Goal: Transaction & Acquisition: Purchase product/service

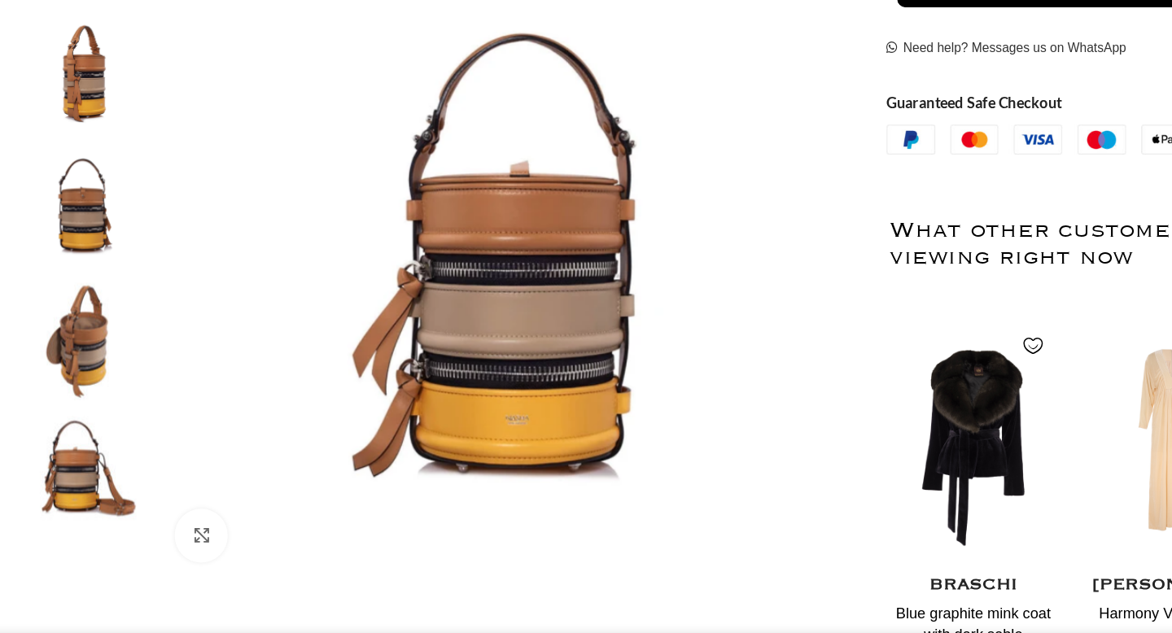
scroll to position [0, 343]
click at [150, 223] on img "2 / 5" at bounding box center [146, 201] width 99 height 95
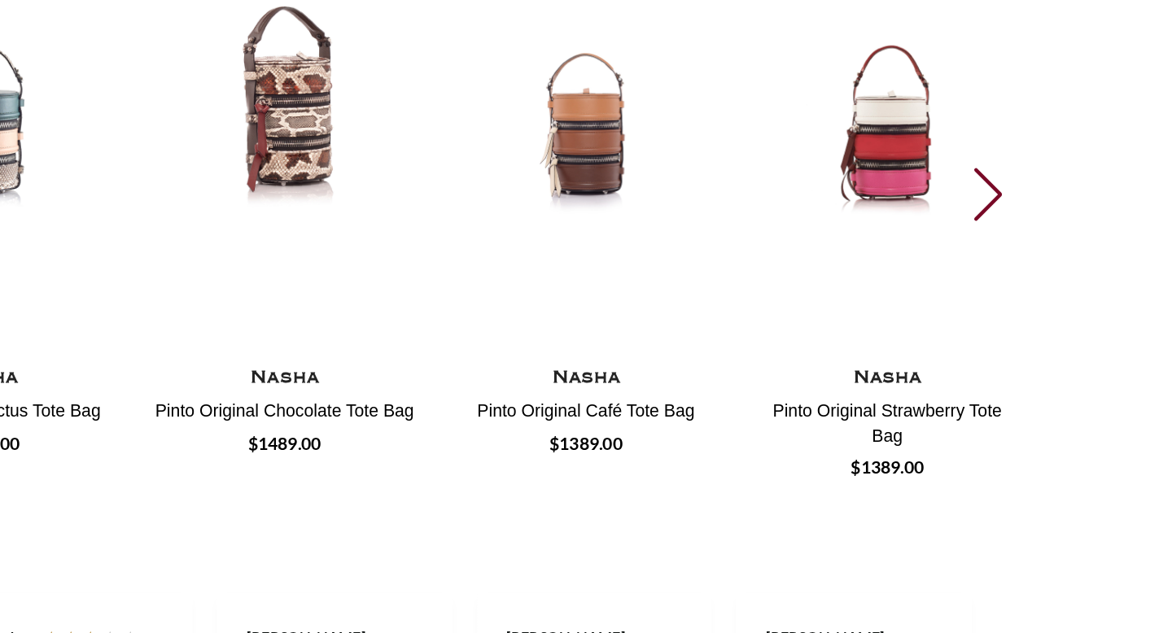
scroll to position [2063, 0]
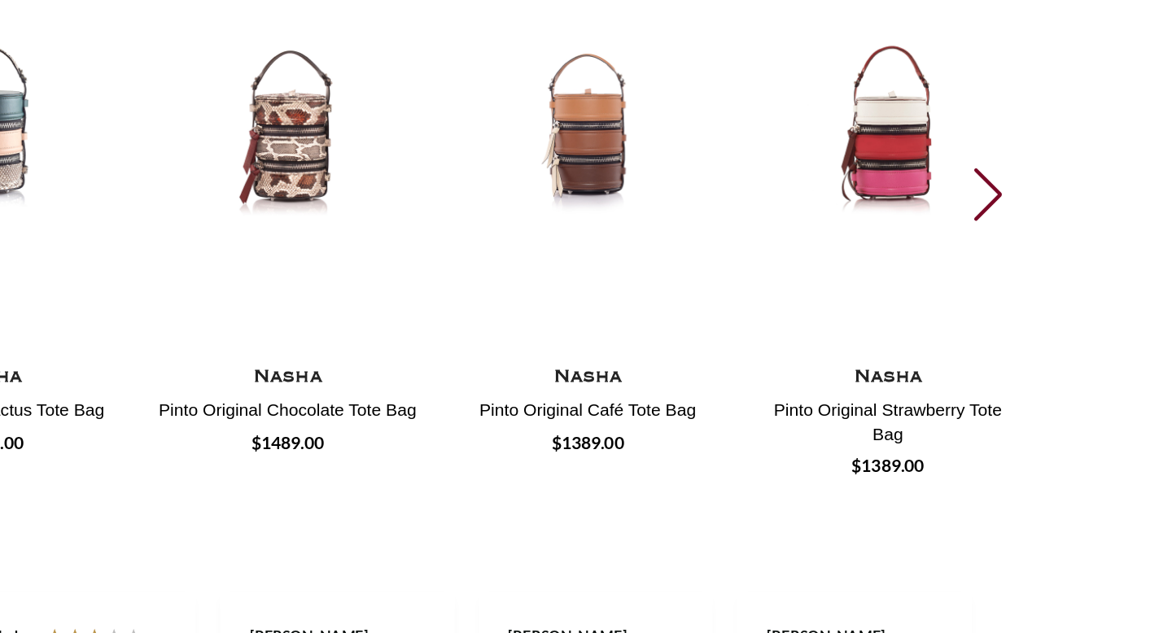
click at [1045, 225] on div "Next slide" at bounding box center [1052, 227] width 22 height 36
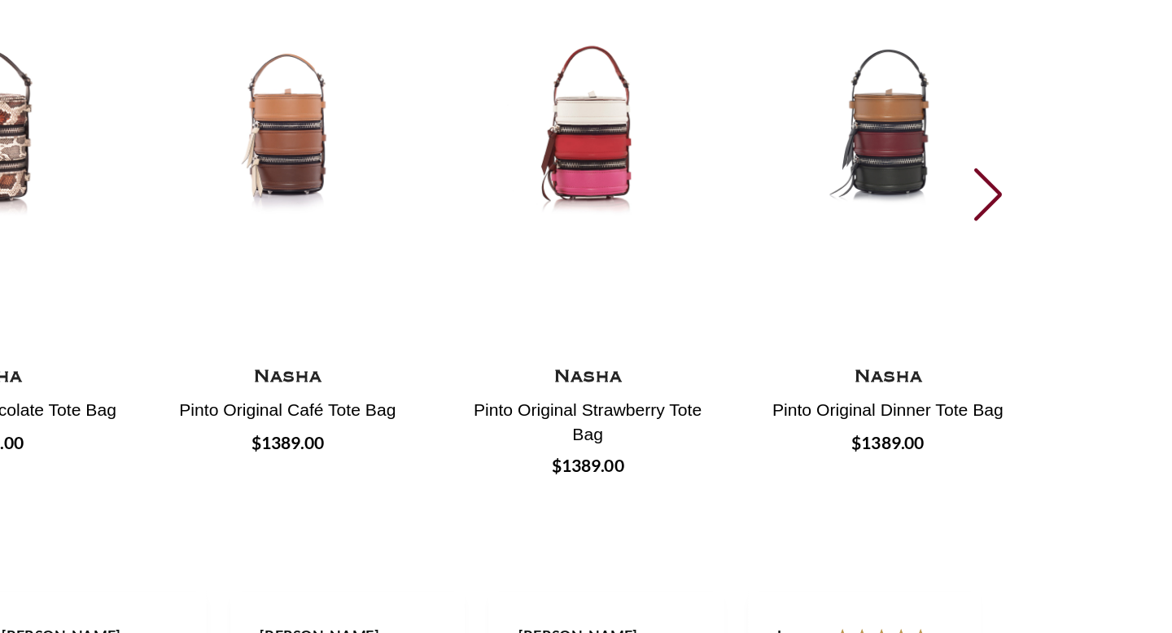
scroll to position [0, 685]
click at [1045, 225] on div "Next slide" at bounding box center [1052, 227] width 22 height 36
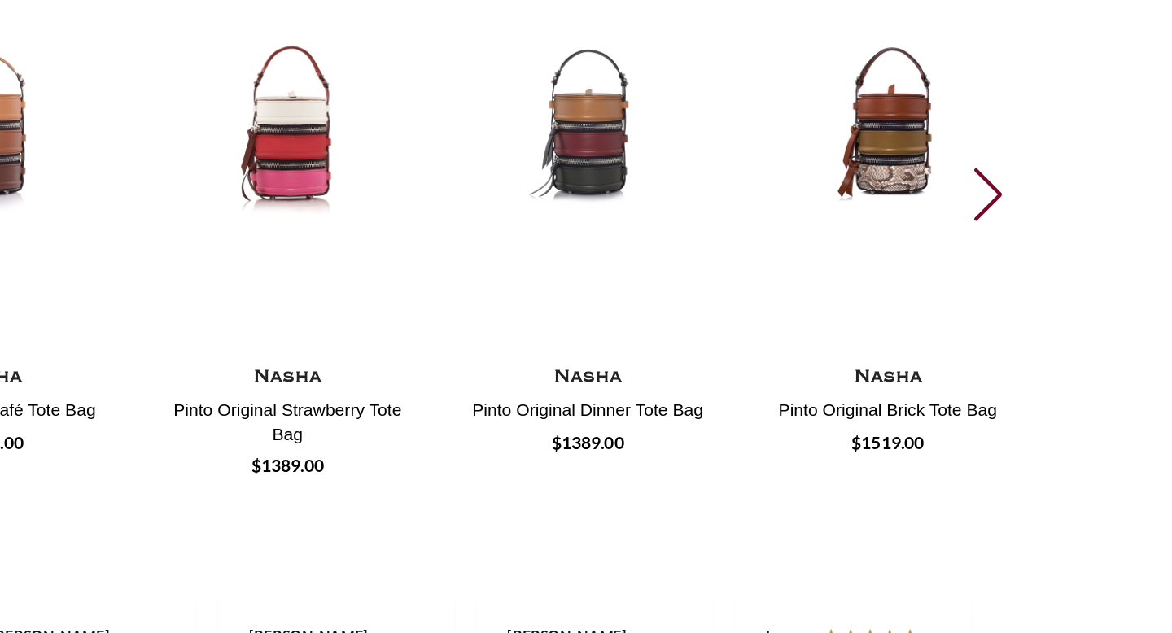
click at [1045, 225] on div "Next slide" at bounding box center [1052, 227] width 22 height 36
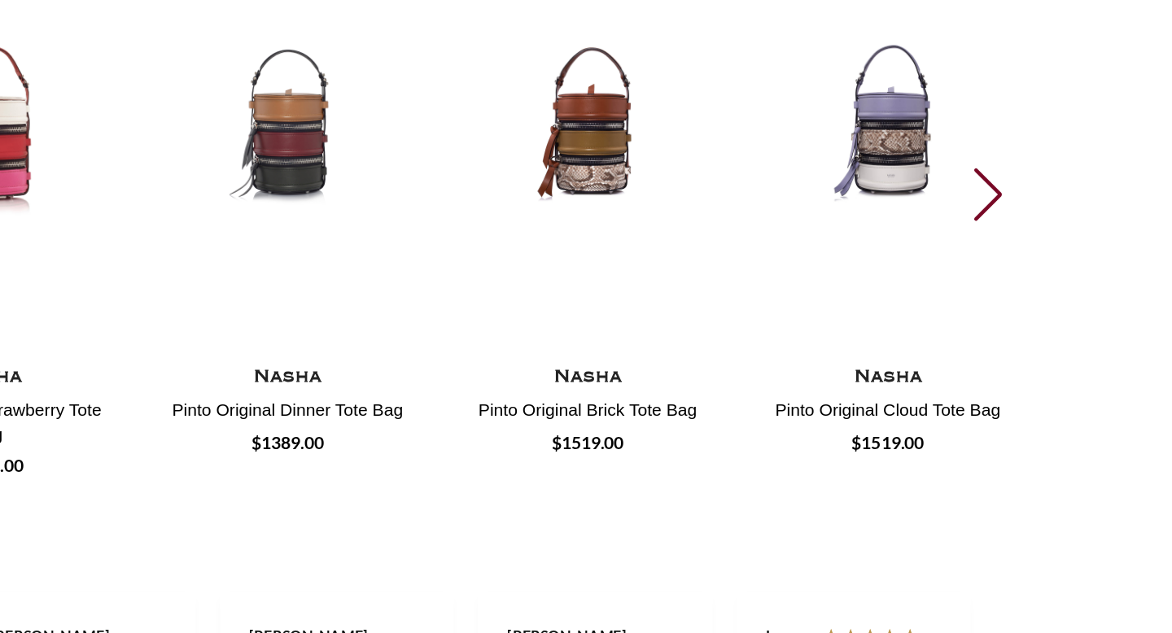
click at [1045, 225] on div "Next slide" at bounding box center [1052, 227] width 22 height 36
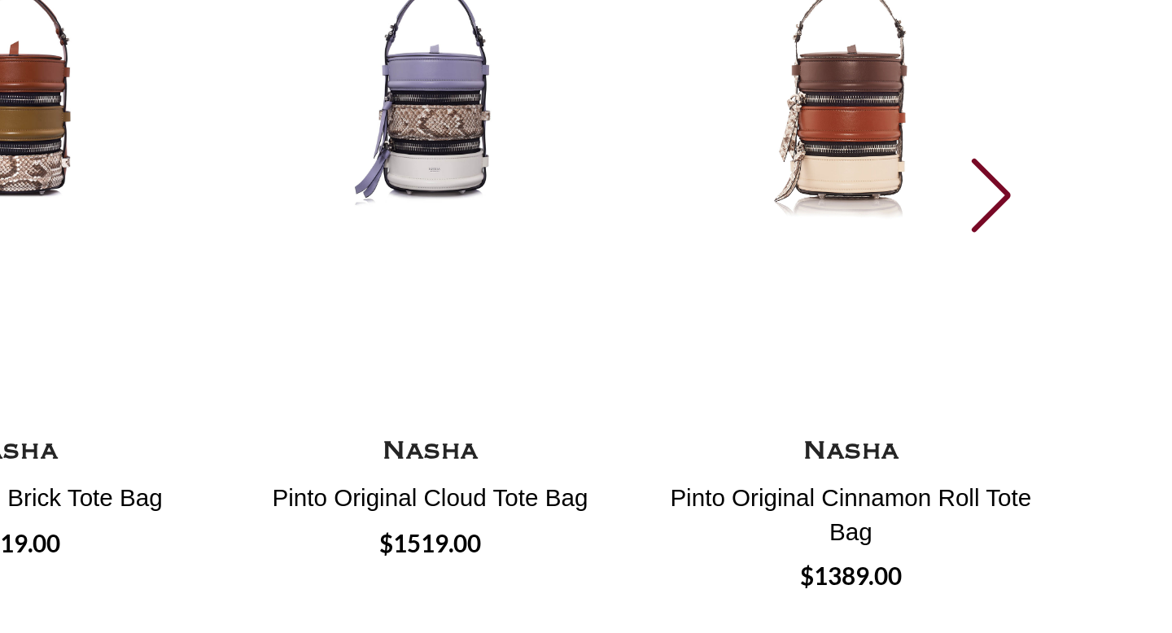
scroll to position [0, 856]
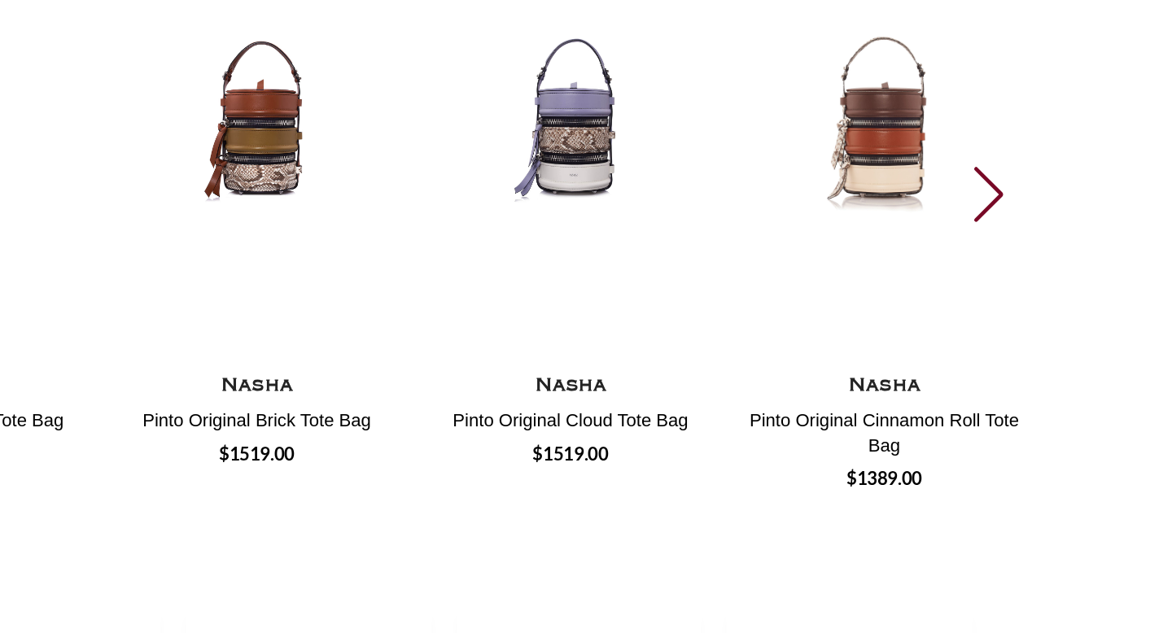
click at [1046, 225] on div "Next slide" at bounding box center [1052, 227] width 22 height 36
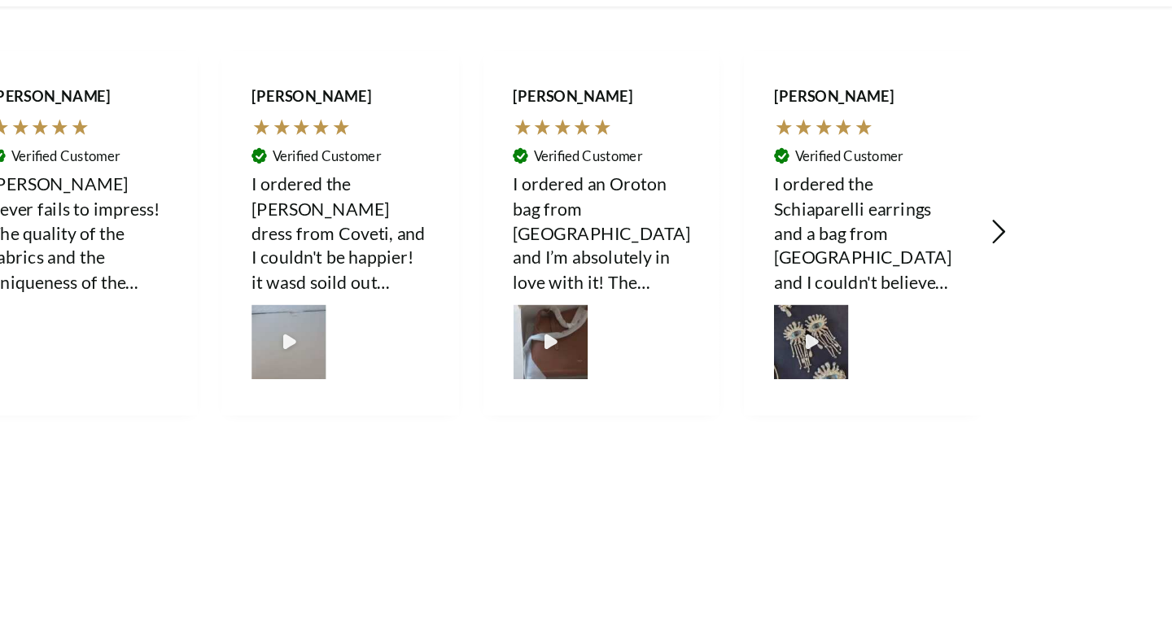
scroll to position [2448, 0]
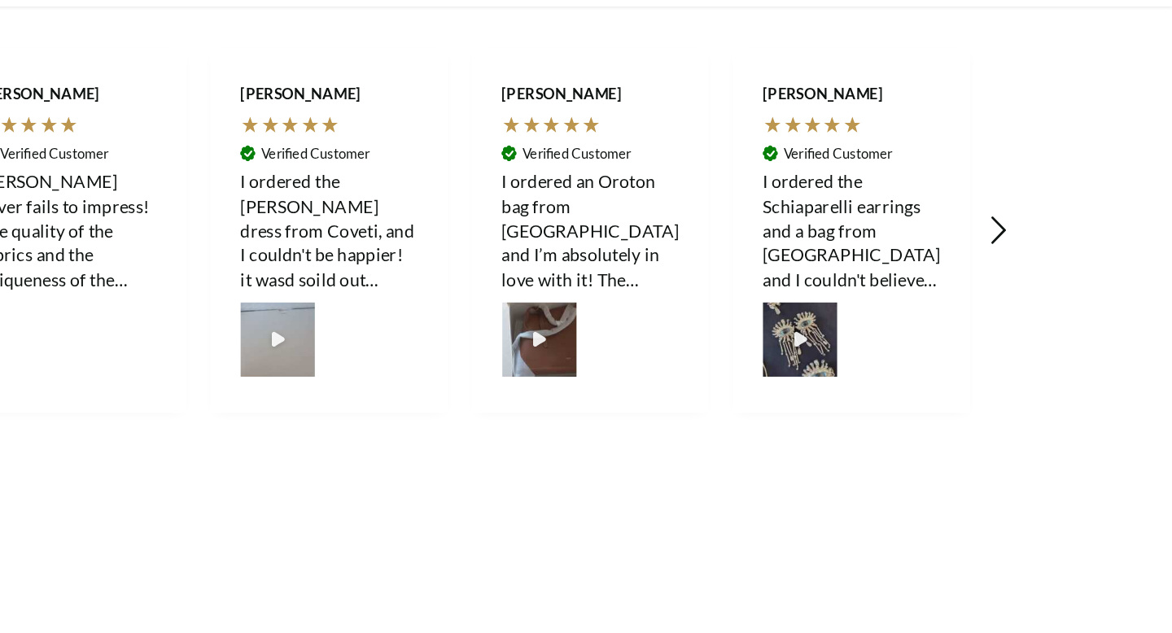
click at [1060, 229] on icon "REVIEWS.io Carousel Scroll Right" at bounding box center [1058, 224] width 23 height 23
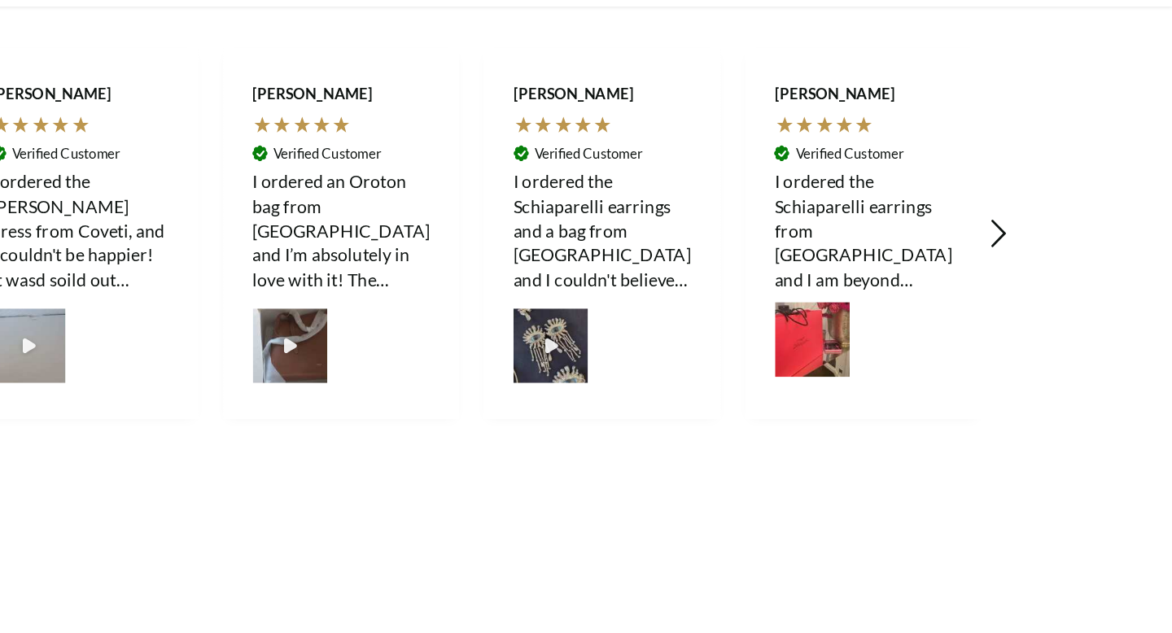
scroll to position [0, 1713]
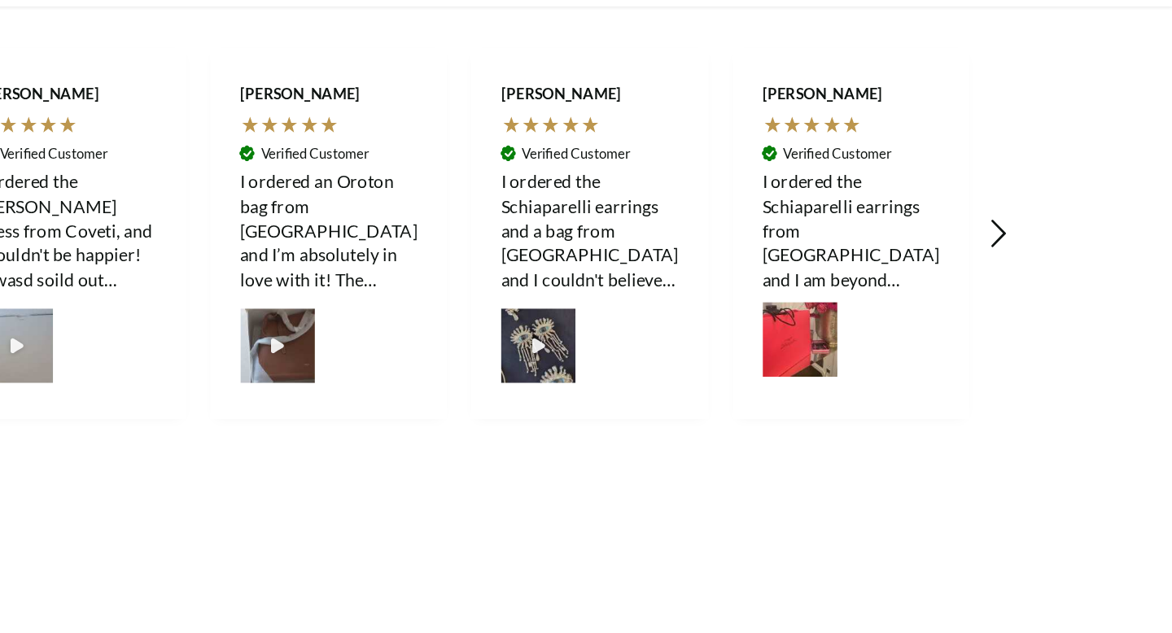
click at [1060, 229] on icon "REVIEWS.io Carousel Scroll Right" at bounding box center [1058, 227] width 23 height 23
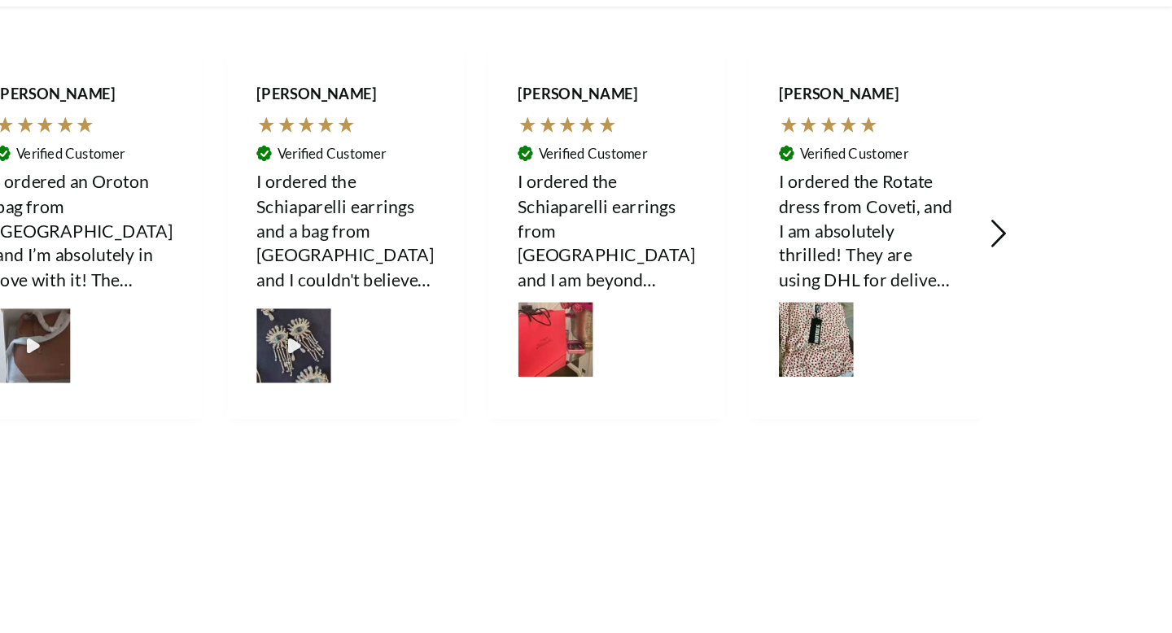
scroll to position [0, 1884]
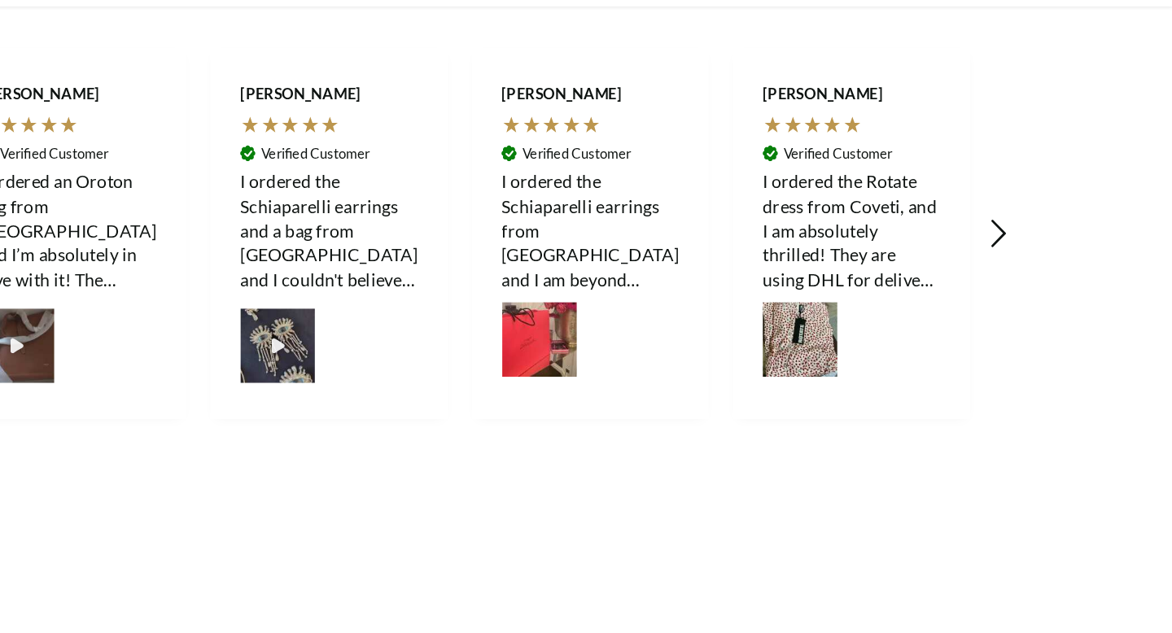
click at [1060, 228] on icon "REVIEWS.io Carousel Scroll Right" at bounding box center [1058, 227] width 23 height 23
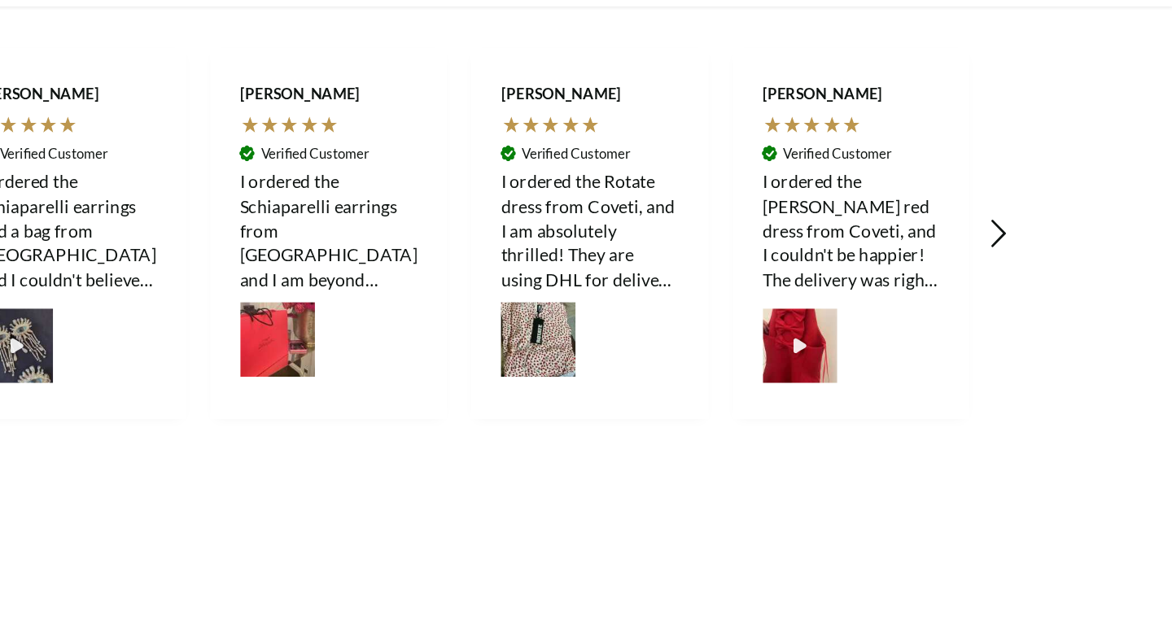
click at [1060, 228] on icon "REVIEWS.io Carousel Scroll Right" at bounding box center [1058, 227] width 23 height 23
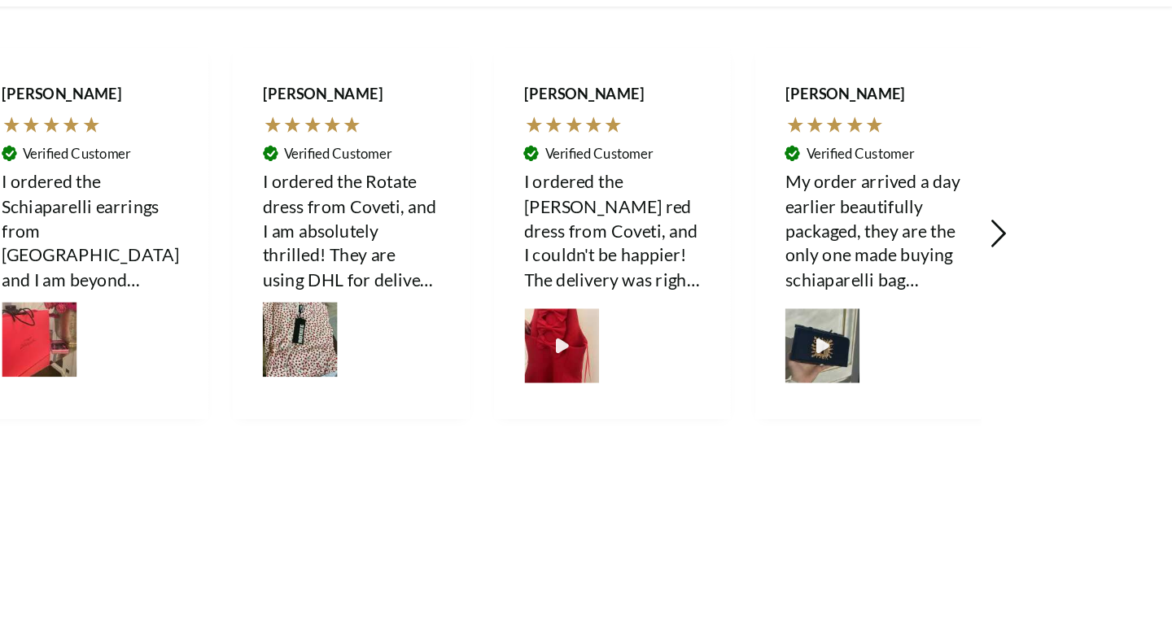
scroll to position [0, 2226]
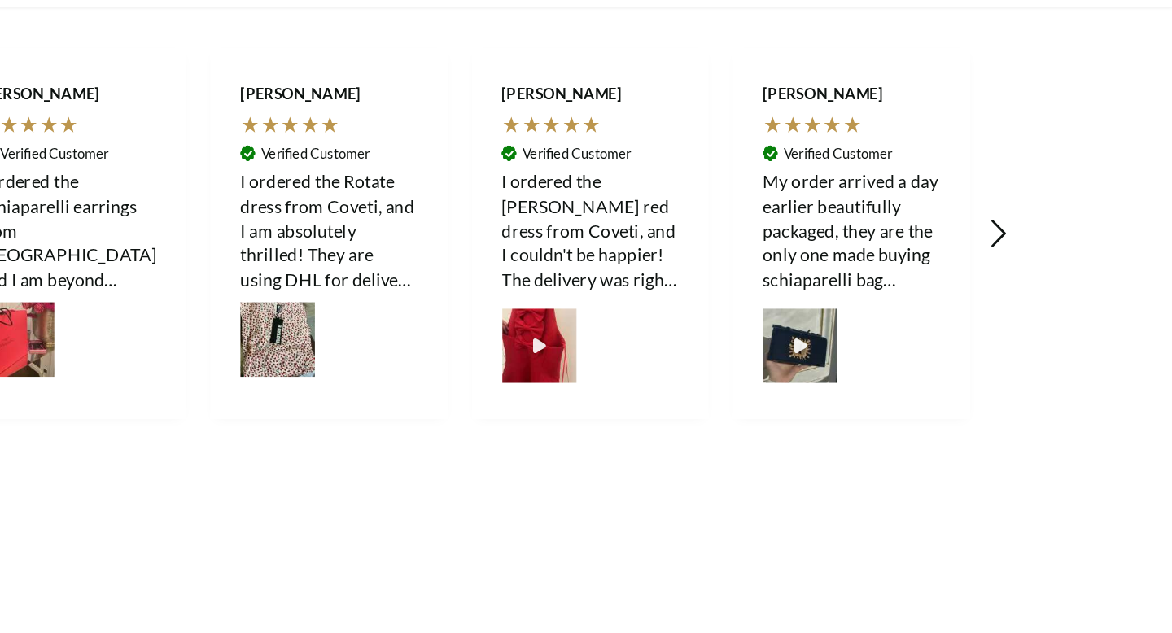
click at [1060, 228] on icon "REVIEWS.io Carousel Scroll Right" at bounding box center [1058, 227] width 23 height 23
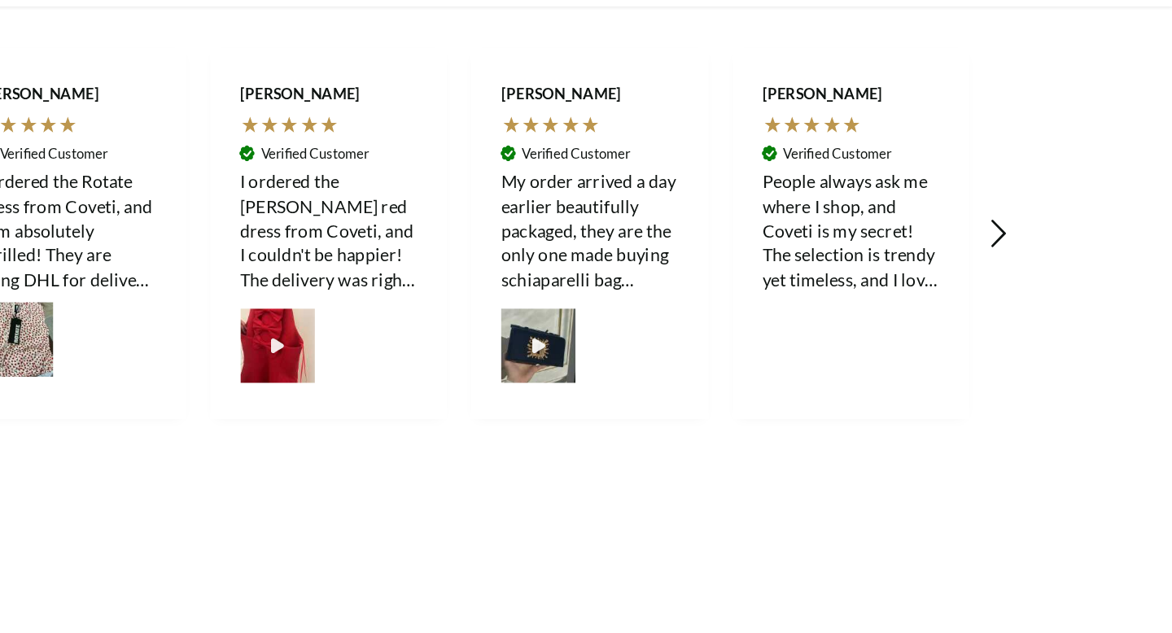
click at [1060, 228] on icon "REVIEWS.io Carousel Scroll Right" at bounding box center [1058, 227] width 23 height 23
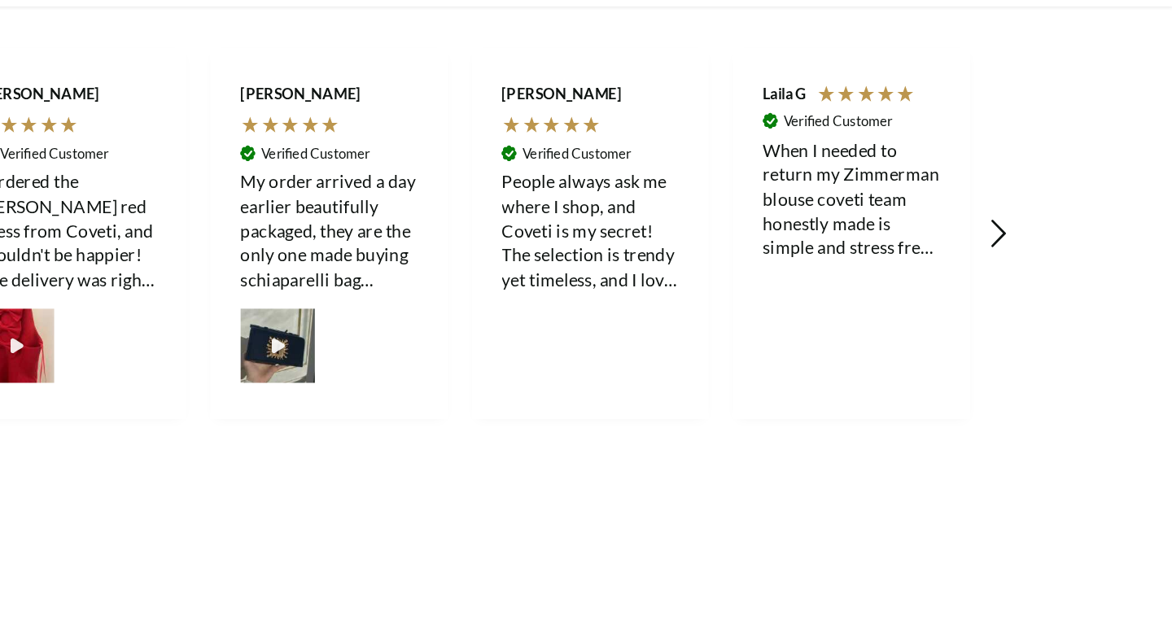
click at [1060, 228] on icon "REVIEWS.io Carousel Scroll Right" at bounding box center [1058, 227] width 23 height 23
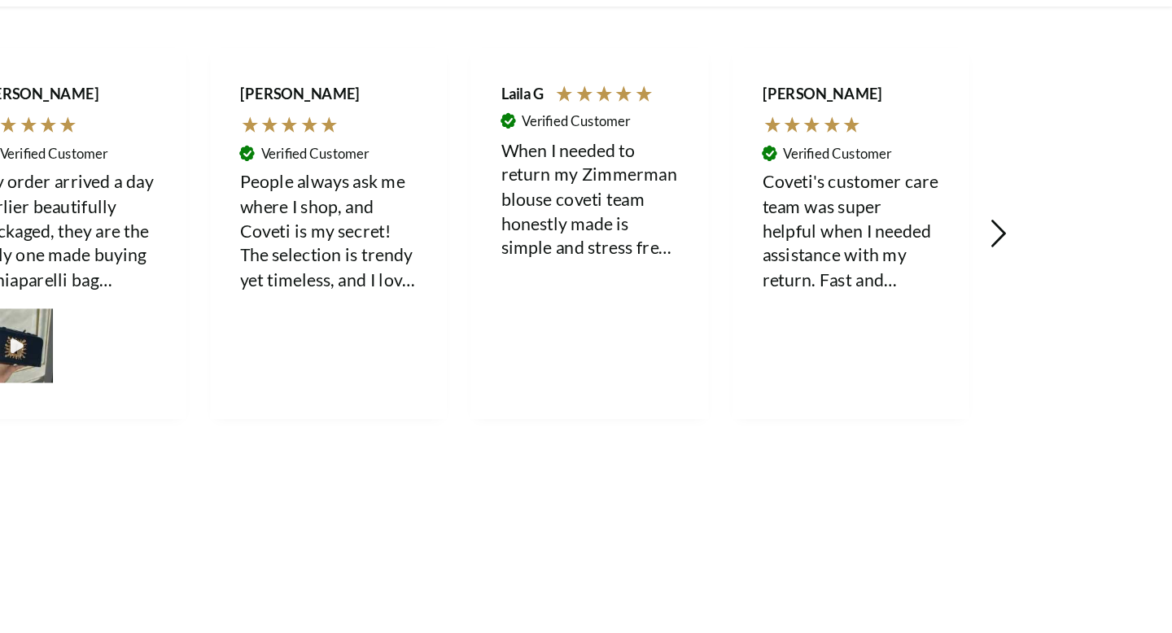
click at [1060, 228] on icon "REVIEWS.io Carousel Scroll Right" at bounding box center [1058, 227] width 23 height 23
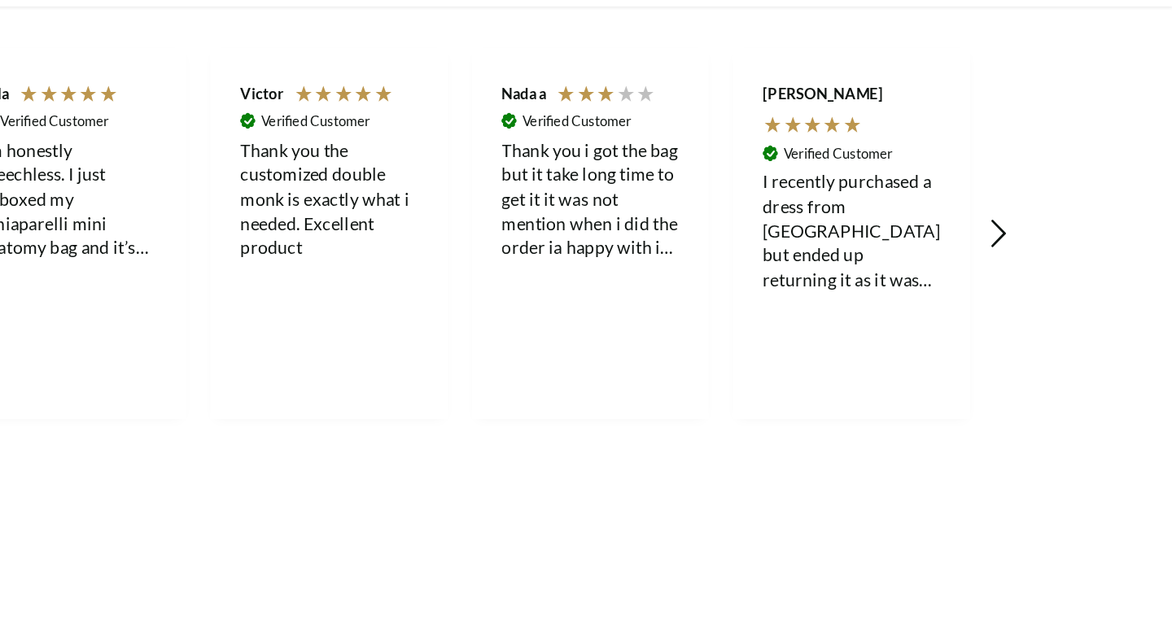
click at [1060, 228] on icon "REVIEWS.io Carousel Scroll Right" at bounding box center [1058, 227] width 23 height 23
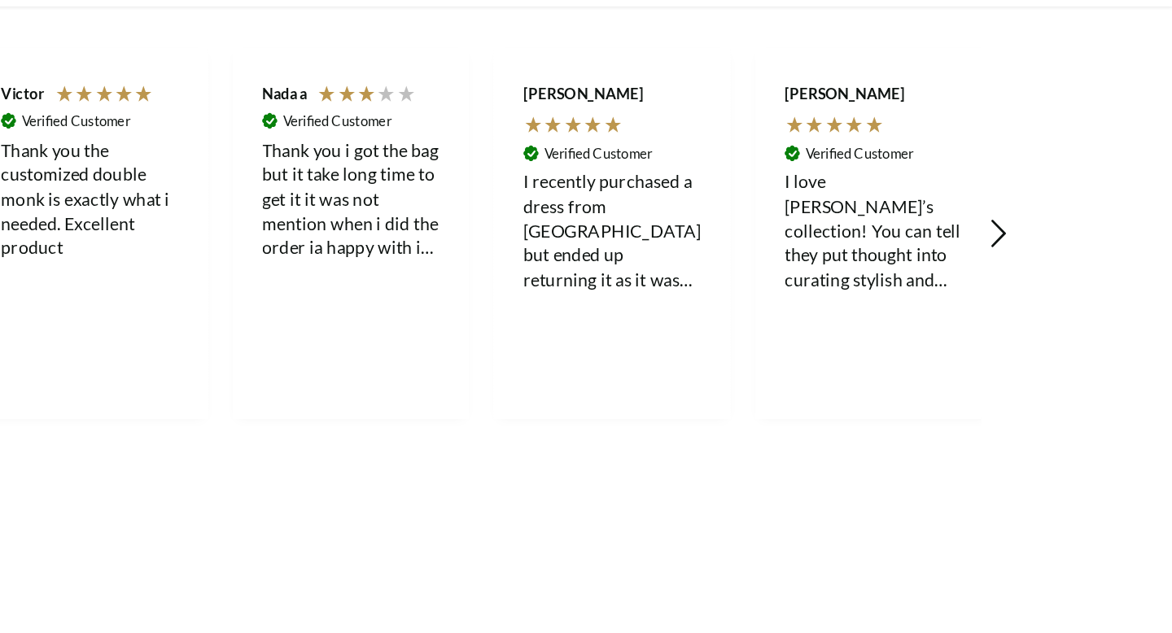
scroll to position [0, 343]
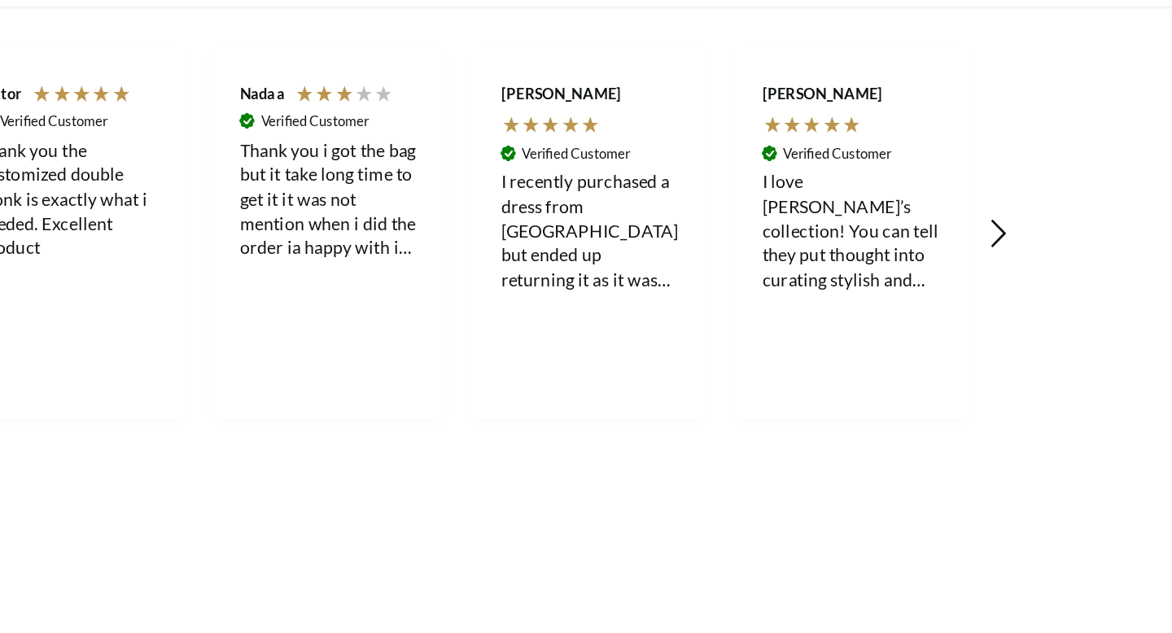
click at [1060, 228] on icon "REVIEWS.io Carousel Scroll Right" at bounding box center [1058, 227] width 23 height 23
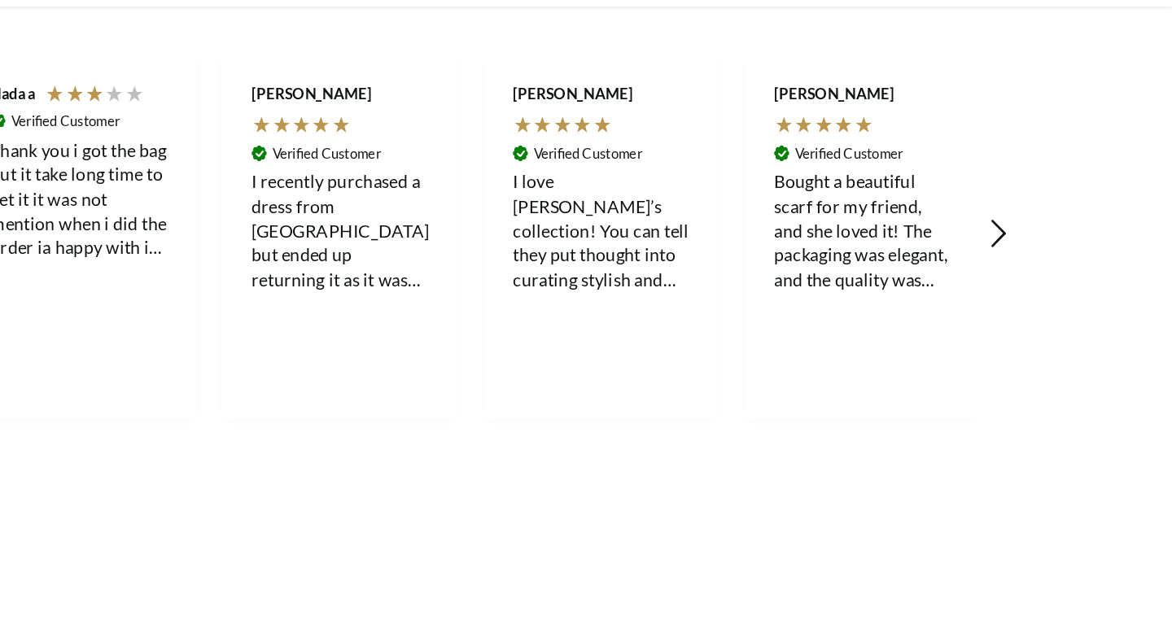
scroll to position [0, 513]
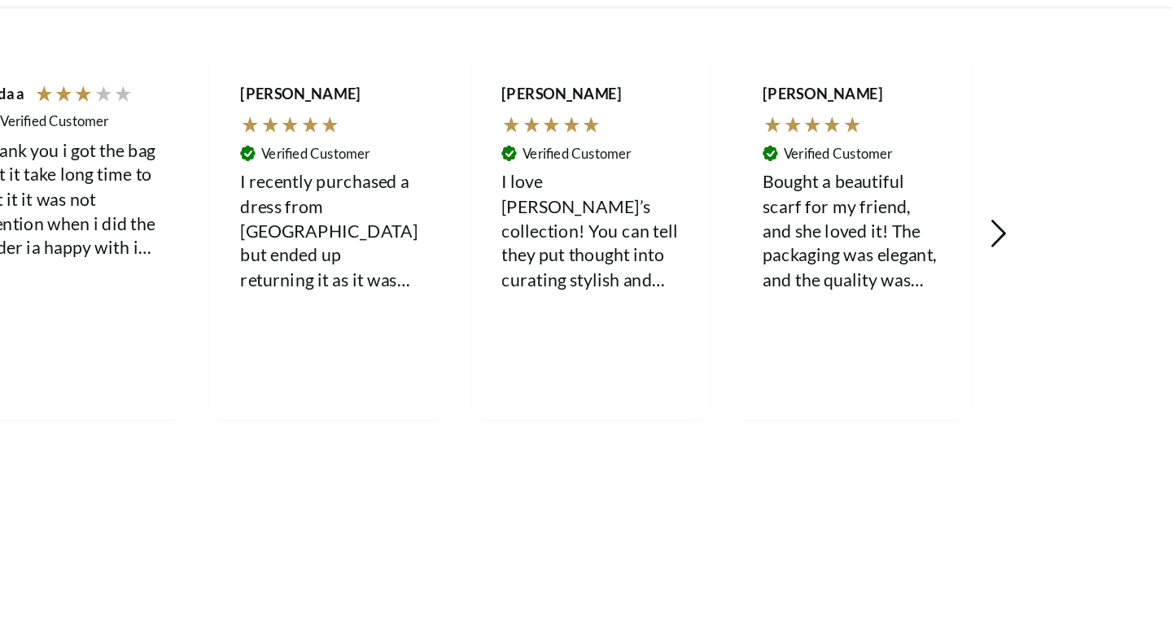
click at [1060, 228] on icon "REVIEWS.io Carousel Scroll Right" at bounding box center [1058, 227] width 23 height 23
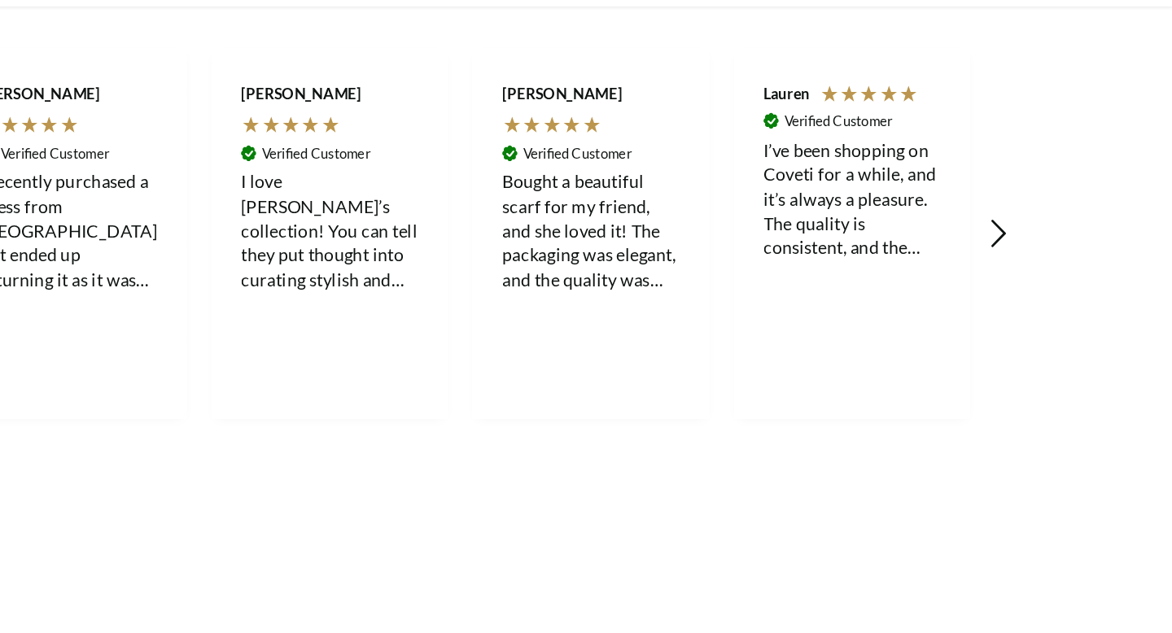
scroll to position [0, 685]
click at [1060, 229] on icon "REVIEWS.io Carousel Scroll Right" at bounding box center [1058, 227] width 23 height 23
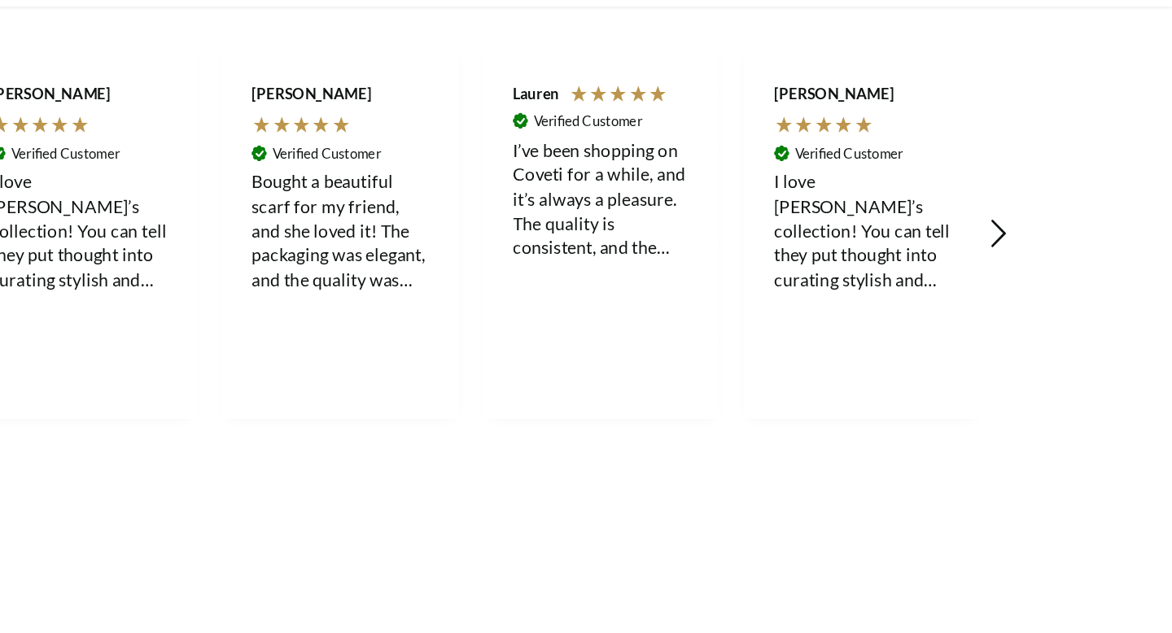
scroll to position [0, 856]
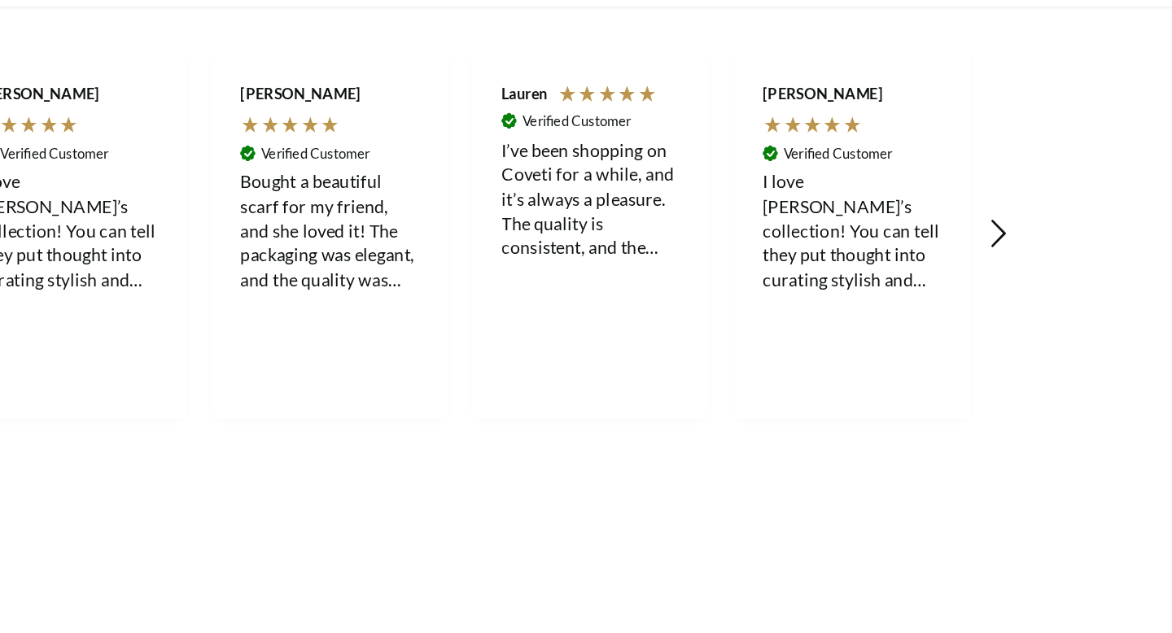
click at [1060, 229] on icon "REVIEWS.io Carousel Scroll Right" at bounding box center [1058, 227] width 23 height 23
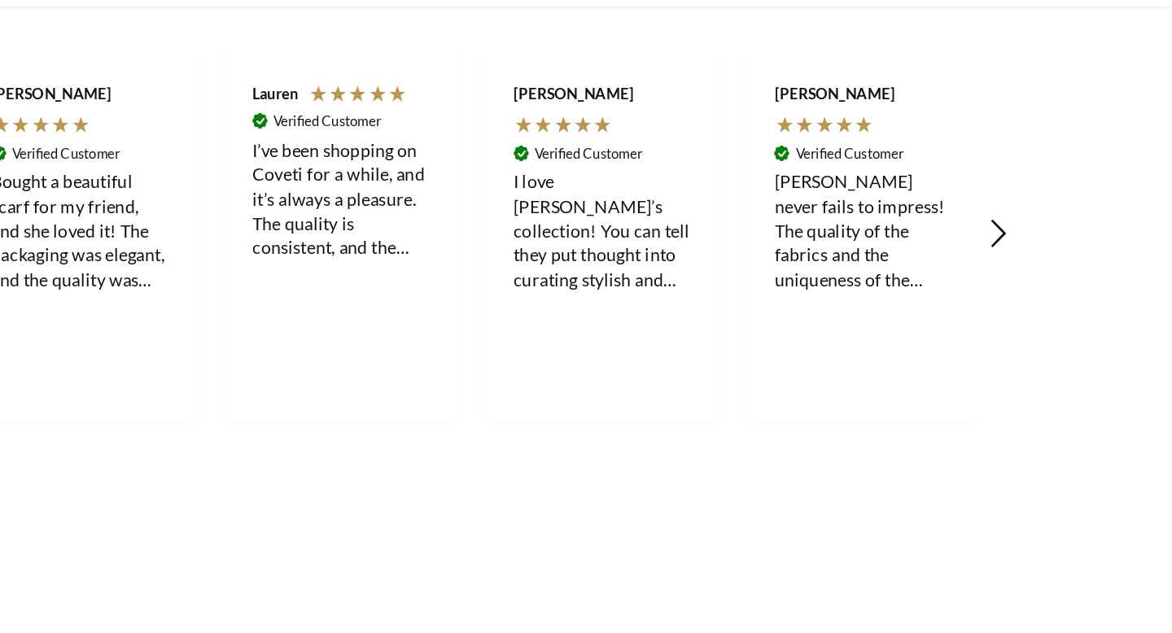
scroll to position [0, 1028]
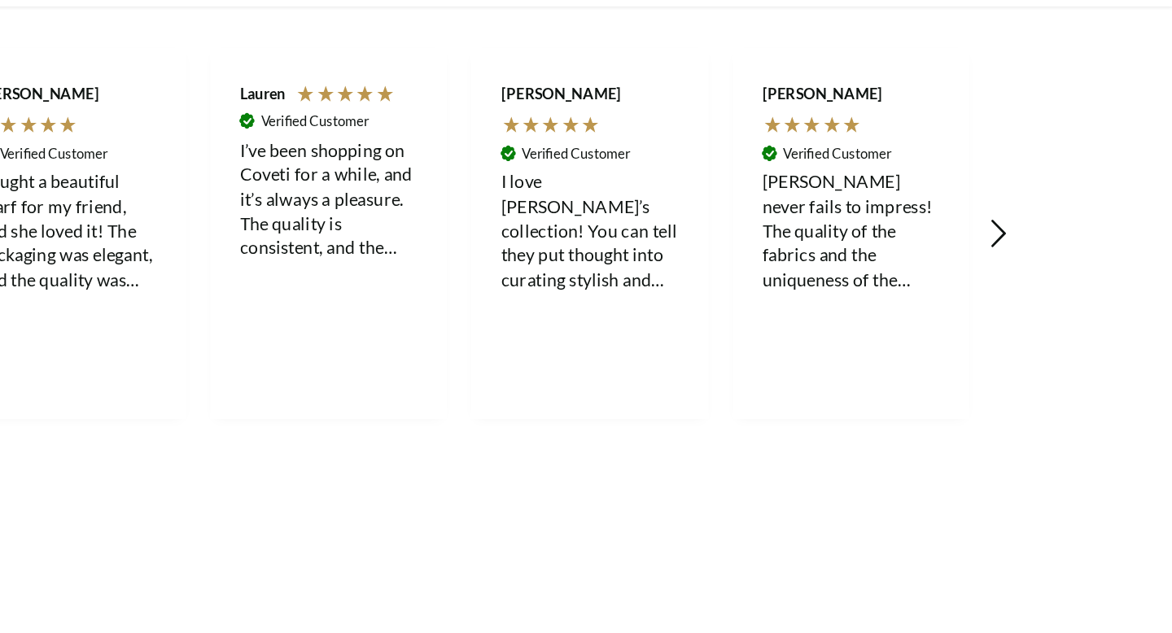
click at [1060, 229] on icon "REVIEWS.io Carousel Scroll Right" at bounding box center [1058, 227] width 23 height 23
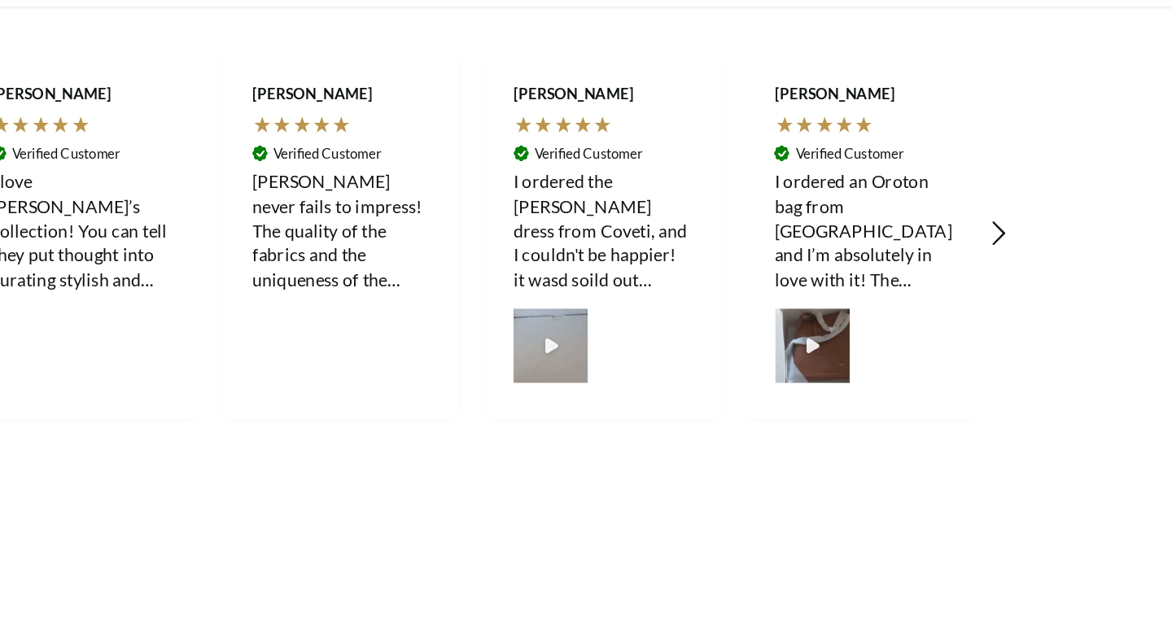
scroll to position [0, 1370]
